Goal: Information Seeking & Learning: Learn about a topic

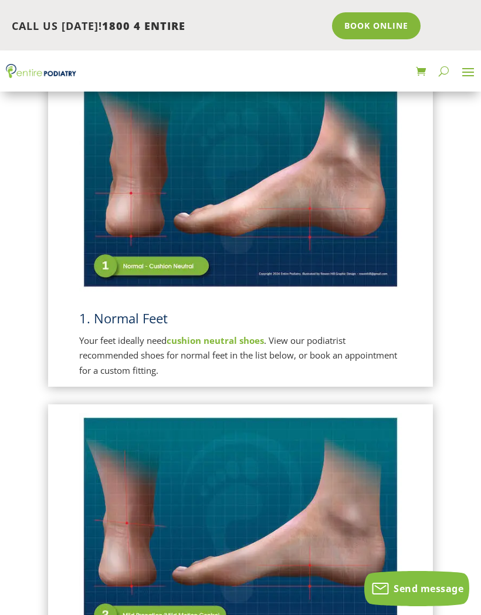
scroll to position [270, 0]
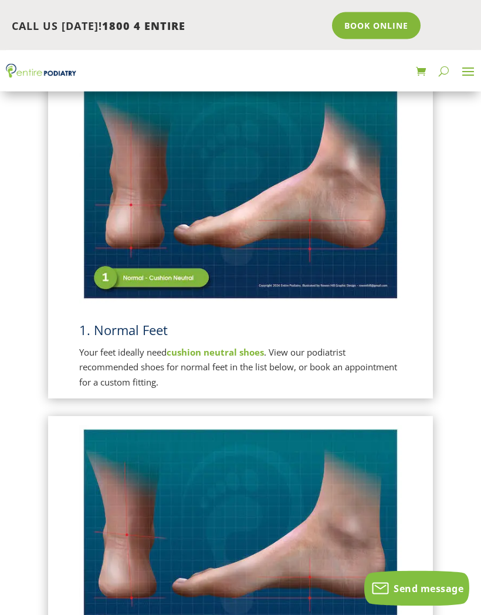
click at [153, 275] on img at bounding box center [240, 190] width 323 height 228
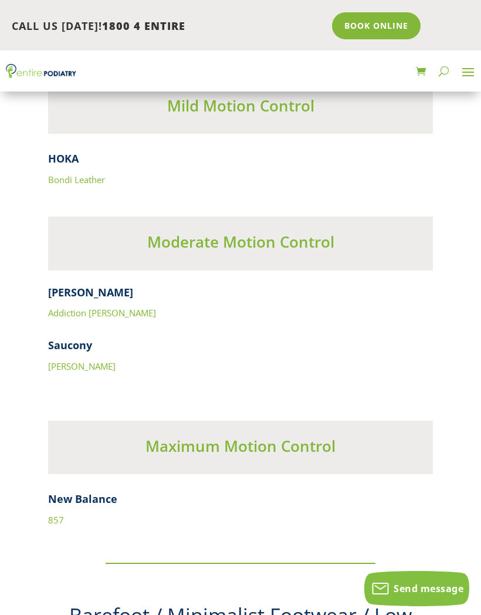
scroll to position [6160, 0]
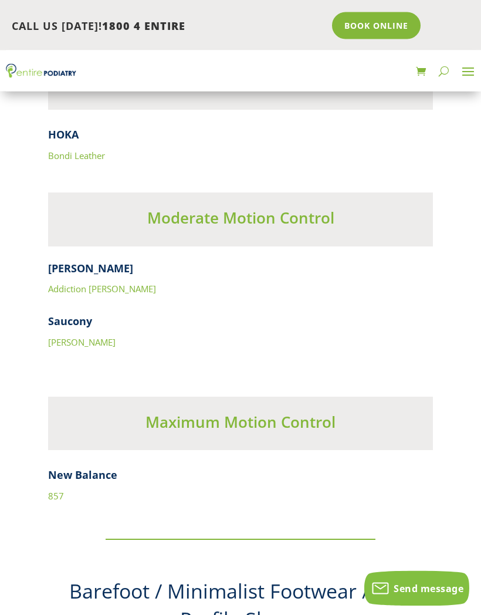
click at [67, 283] on link "Addiction Walker" at bounding box center [102, 289] width 108 height 12
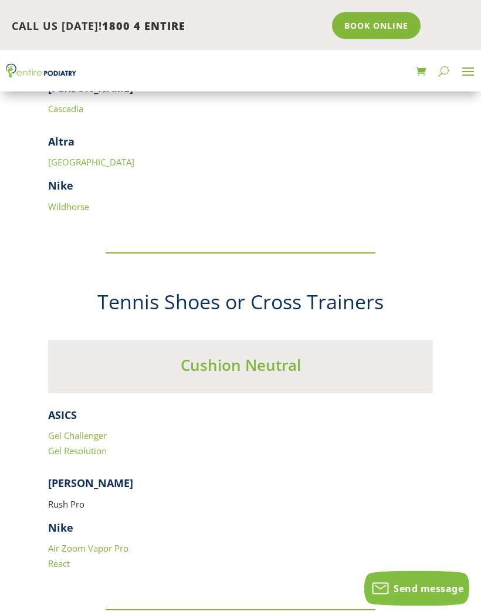
scroll to position [1612, 0]
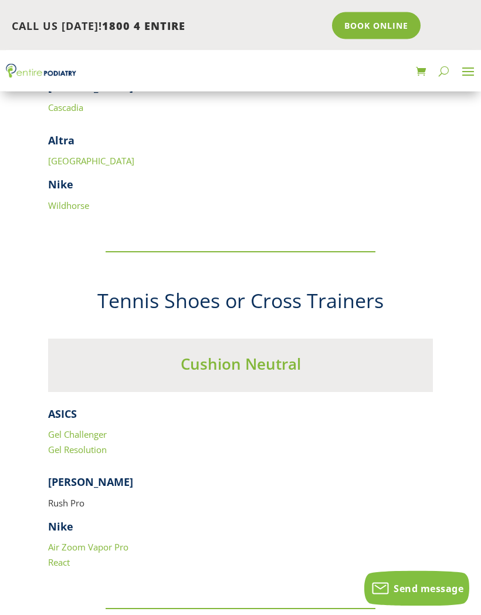
click at [57, 429] on link "Gel Challenger" at bounding box center [77, 435] width 59 height 12
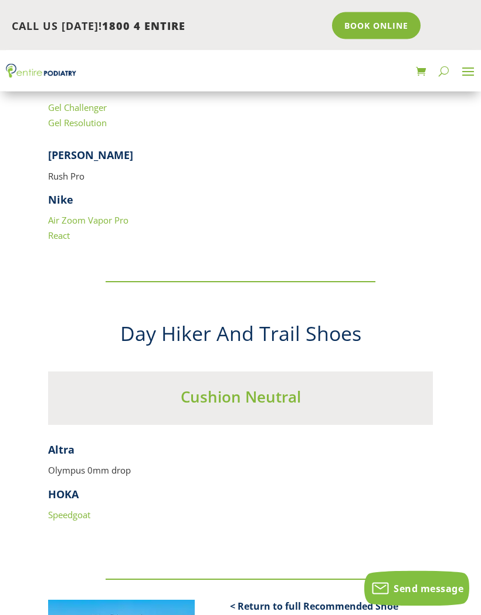
scroll to position [1939, 0]
click at [66, 487] on strong "HOKA" at bounding box center [63, 494] width 31 height 14
click at [64, 509] on link "Speedgoat" at bounding box center [69, 515] width 42 height 12
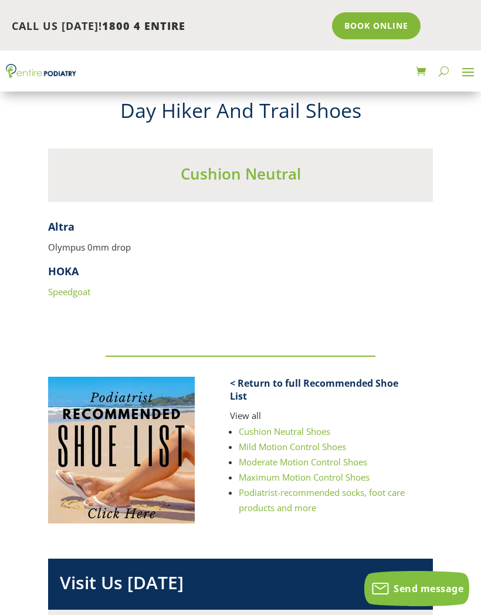
scroll to position [2172, 0]
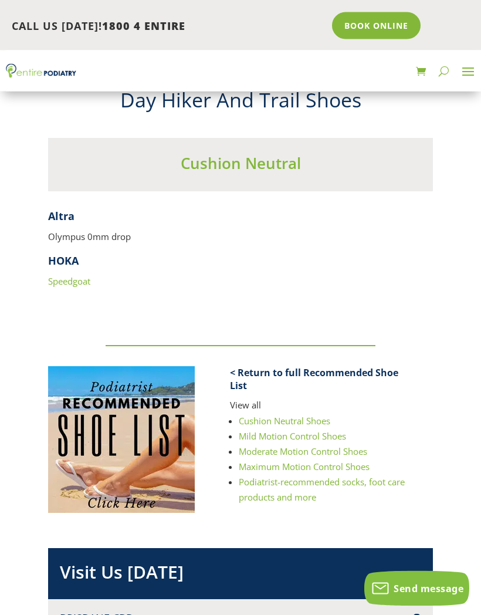
click at [75, 230] on p "Olympus 0mm drop" at bounding box center [240, 242] width 385 height 24
click at [60, 209] on strong "Altra" at bounding box center [61, 216] width 26 height 14
click at [104, 230] on p "Olympus 0mm drop" at bounding box center [240, 242] width 385 height 24
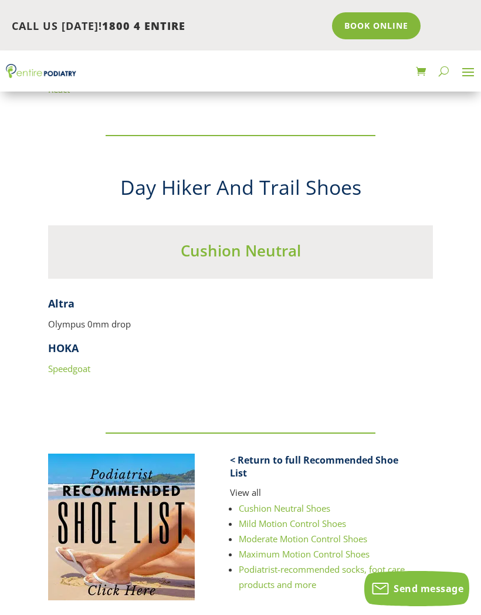
scroll to position [2082, 0]
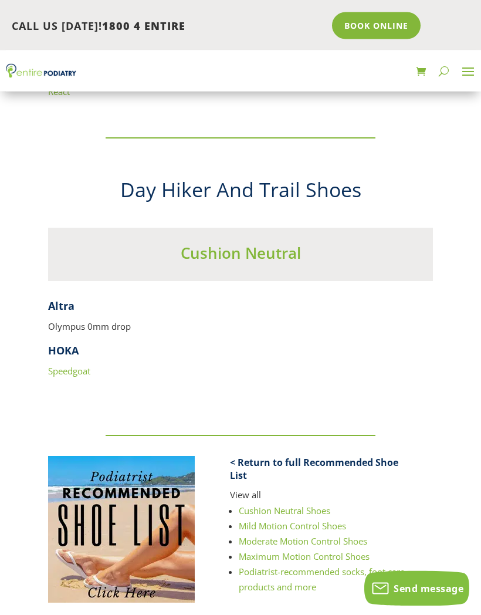
click at [208, 243] on h3 "Cushion Neutral" at bounding box center [240, 256] width 385 height 27
click at [167, 177] on h2 "Day Hiker And Trail Shoes" at bounding box center [240, 194] width 385 height 34
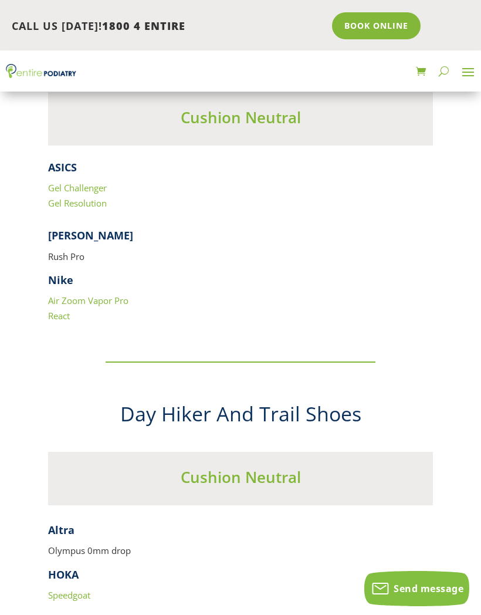
scroll to position [1853, 0]
